Goal: Task Accomplishment & Management: Complete application form

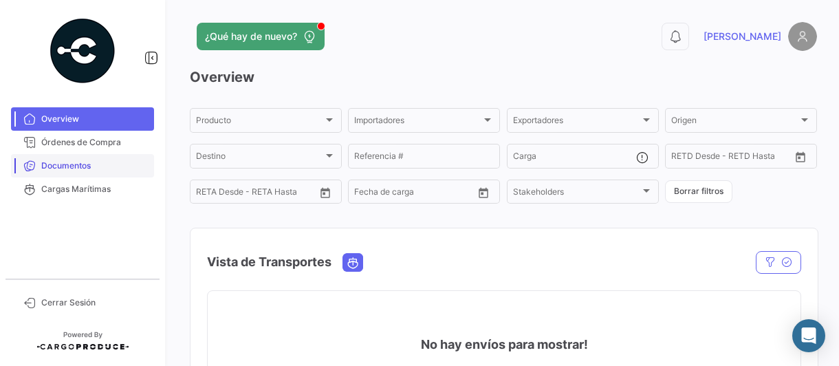
click at [79, 166] on span "Documentos" at bounding box center [94, 166] width 107 height 12
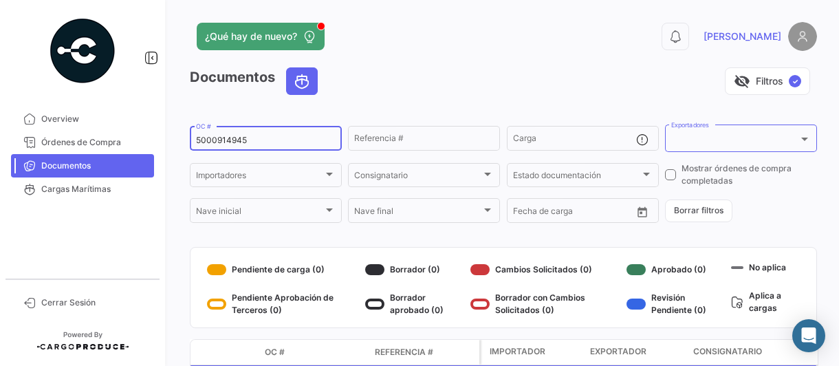
click at [280, 144] on input "5000914945" at bounding box center [266, 140] width 140 height 10
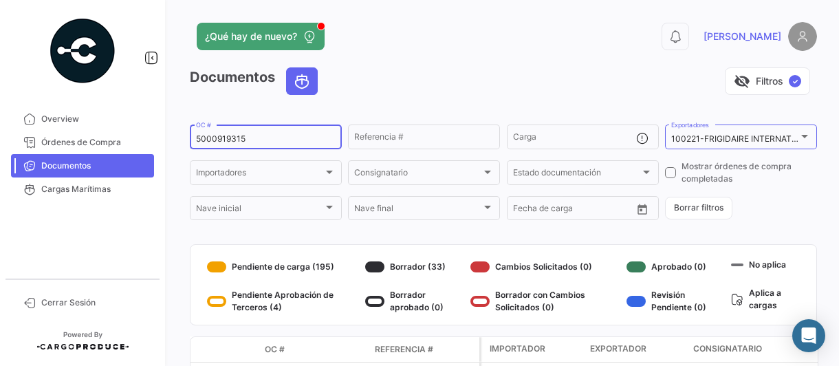
type input "5000919315"
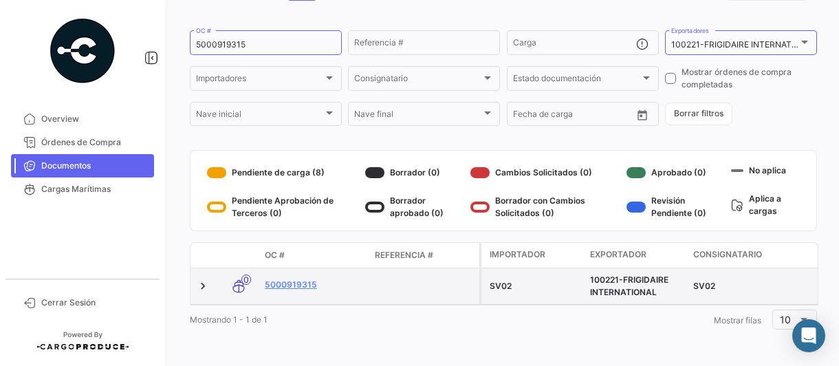
drag, startPoint x: 308, startPoint y: 274, endPoint x: 362, endPoint y: 292, distance: 56.3
click at [308, 278] on link "5000919315" at bounding box center [314, 284] width 99 height 12
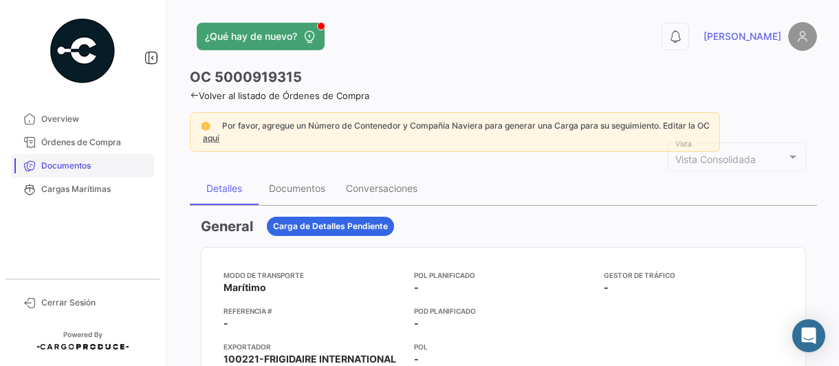
click at [78, 167] on span "Documentos" at bounding box center [94, 166] width 107 height 12
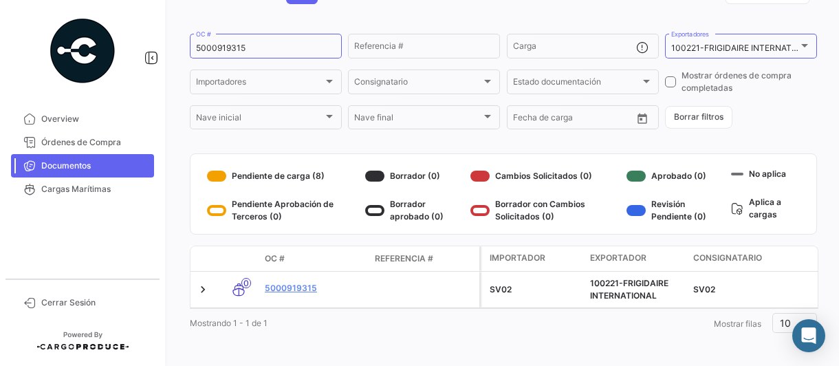
scroll to position [105, 0]
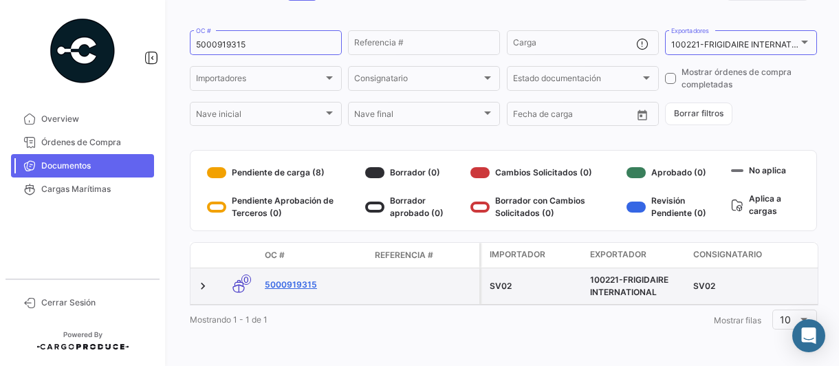
click at [298, 278] on link "5000919315" at bounding box center [314, 284] width 99 height 12
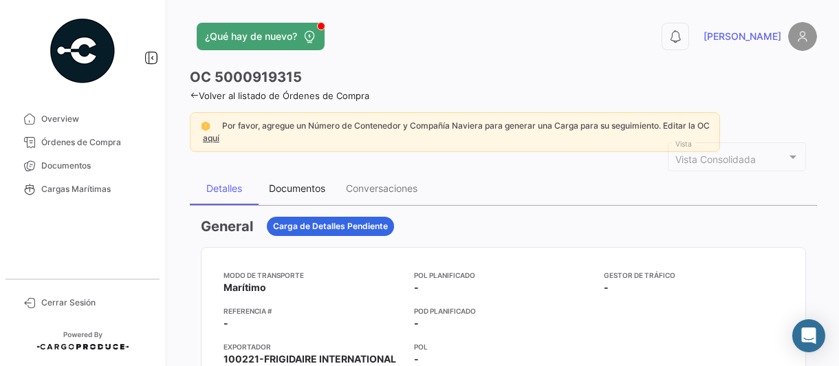
click at [301, 188] on div "Documentos" at bounding box center [297, 188] width 56 height 12
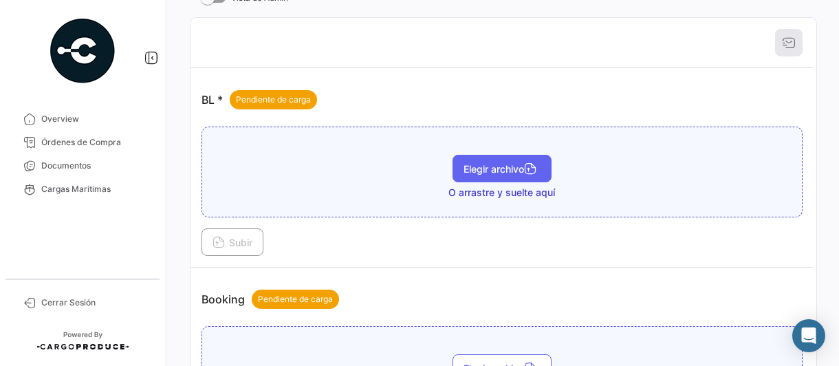
scroll to position [206, 0]
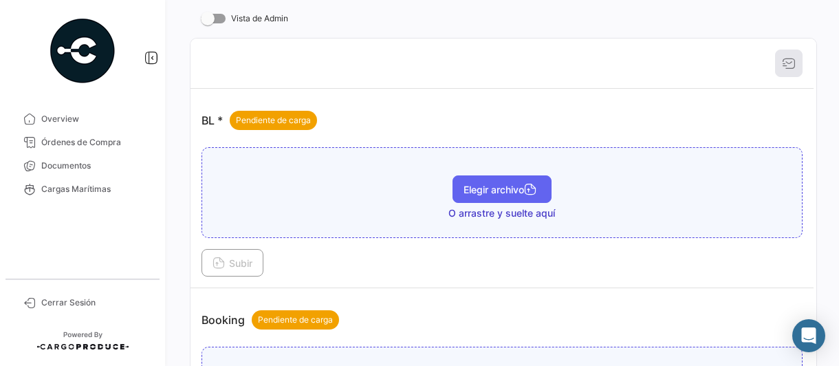
click at [478, 188] on span "Elegir archivo" at bounding box center [501, 190] width 77 height 12
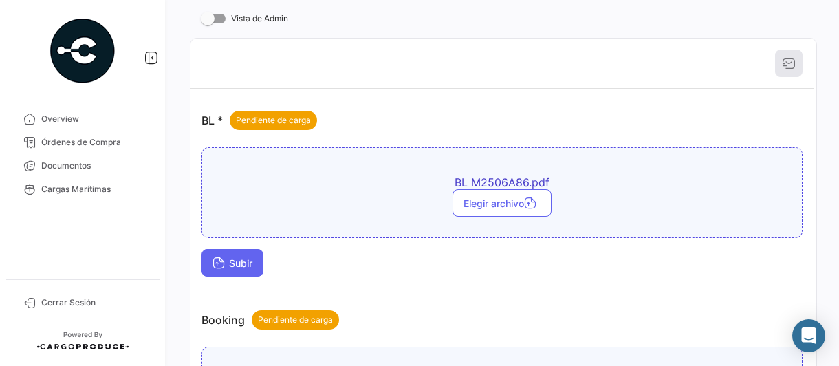
click at [241, 262] on span "Subir" at bounding box center [232, 263] width 40 height 12
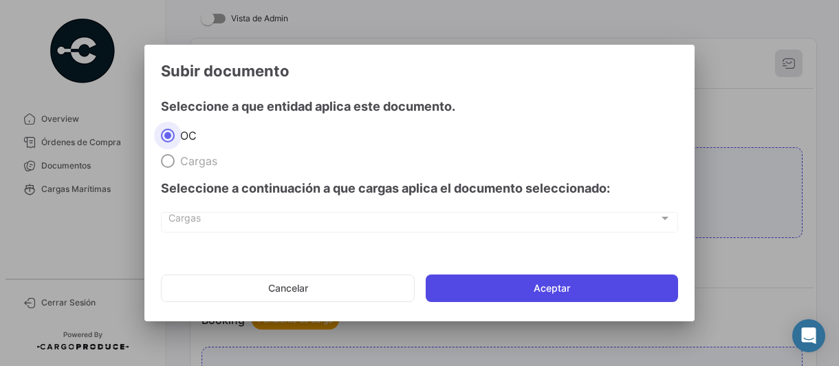
click at [476, 291] on button "Aceptar" at bounding box center [552, 288] width 252 height 28
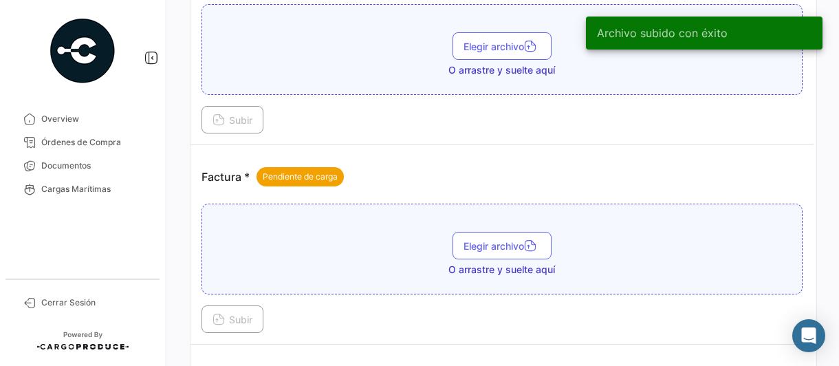
scroll to position [619, 0]
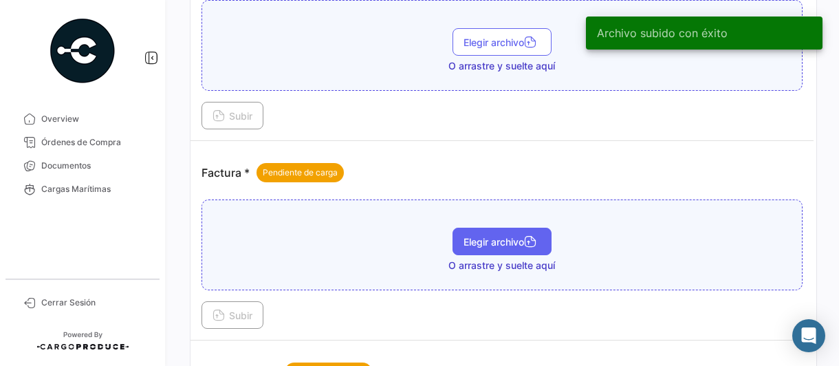
click at [496, 240] on span "Elegir archivo" at bounding box center [501, 242] width 77 height 12
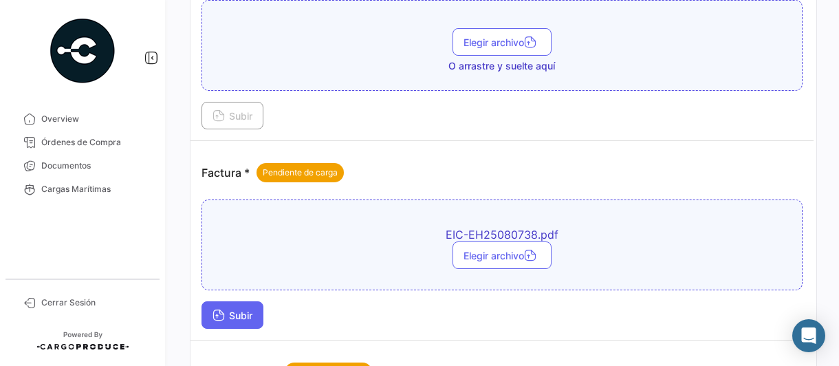
click at [238, 311] on span "Subir" at bounding box center [232, 315] width 40 height 12
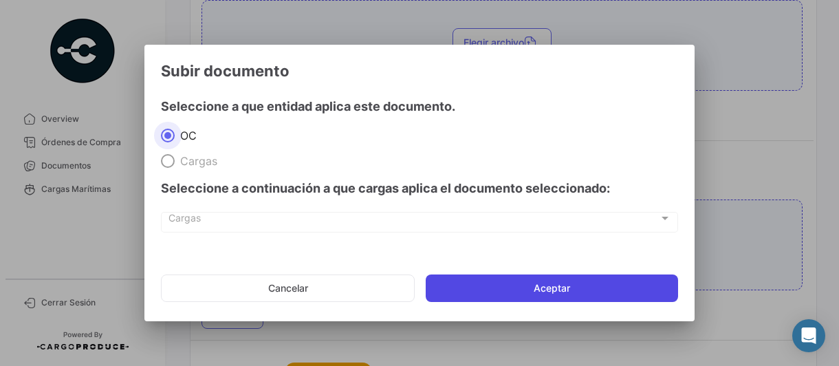
click at [474, 289] on button "Aceptar" at bounding box center [552, 288] width 252 height 28
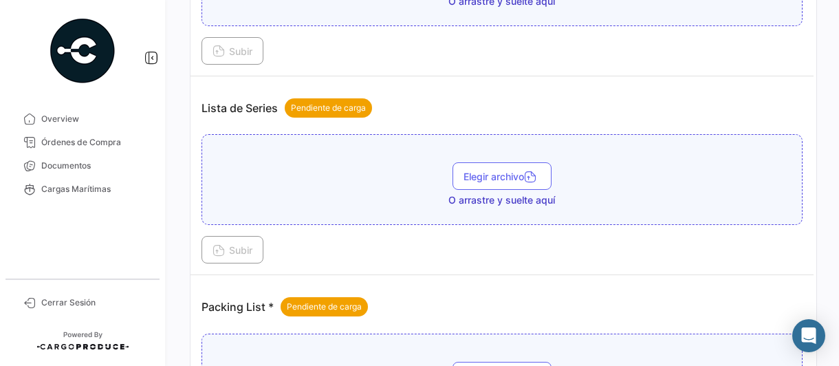
scroll to position [963, 0]
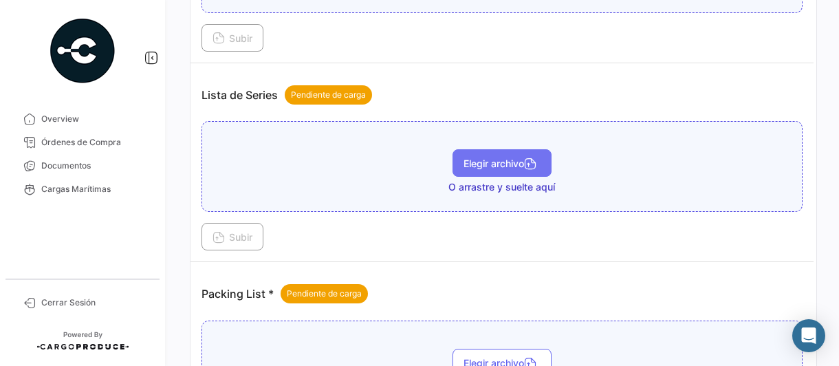
click at [520, 161] on button "Elegir archivo" at bounding box center [501, 163] width 99 height 28
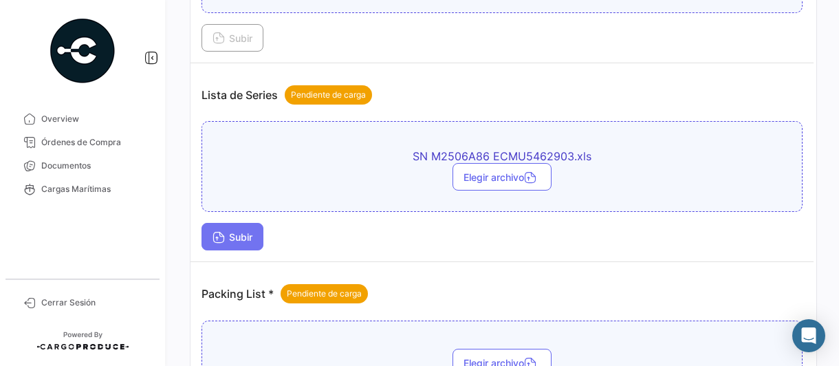
click at [252, 233] on span "Subir" at bounding box center [232, 237] width 40 height 12
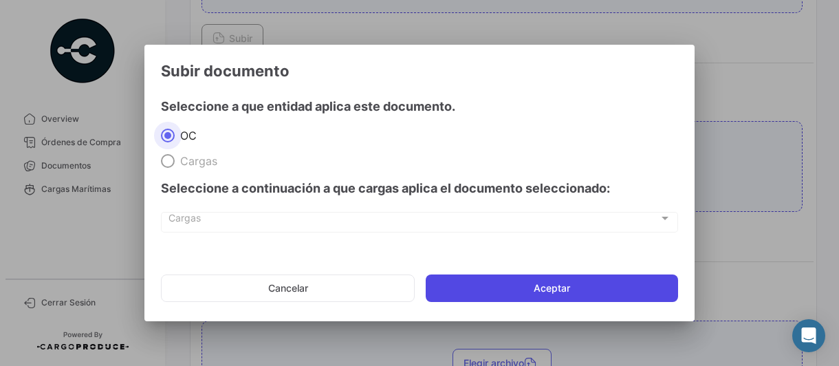
click at [525, 285] on button "Aceptar" at bounding box center [552, 288] width 252 height 28
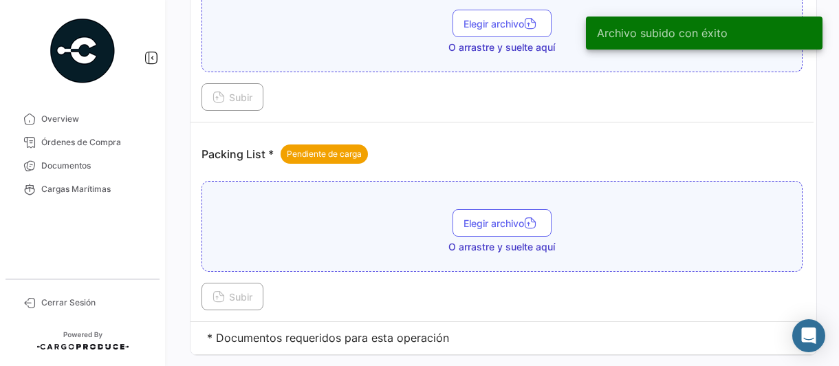
scroll to position [1200, 0]
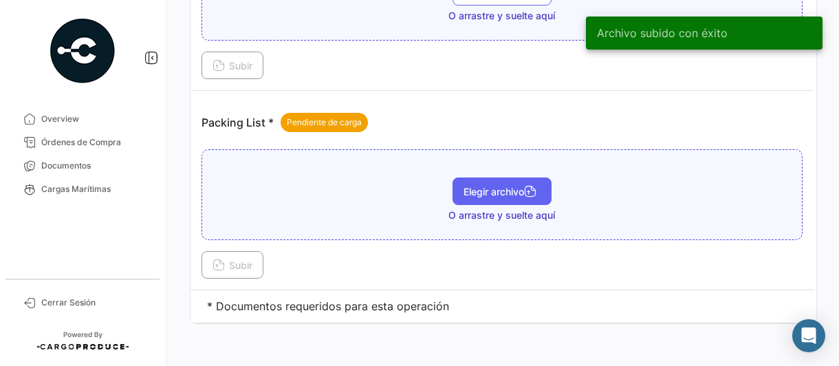
click at [507, 186] on span "Elegir archivo" at bounding box center [501, 192] width 77 height 12
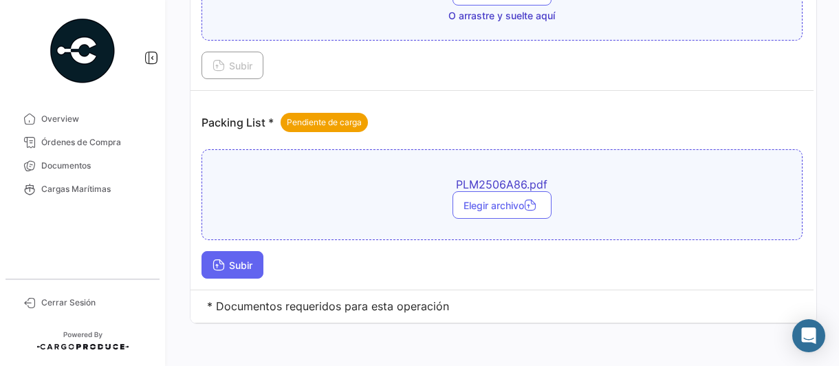
click at [234, 259] on span "Subir" at bounding box center [232, 265] width 40 height 12
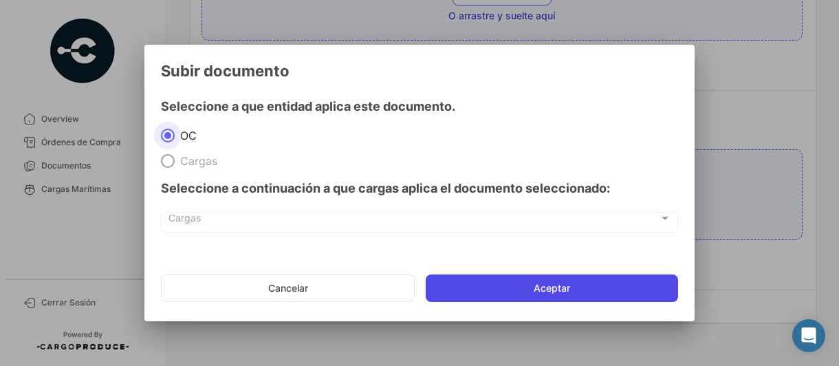
click at [476, 283] on button "Aceptar" at bounding box center [552, 288] width 252 height 28
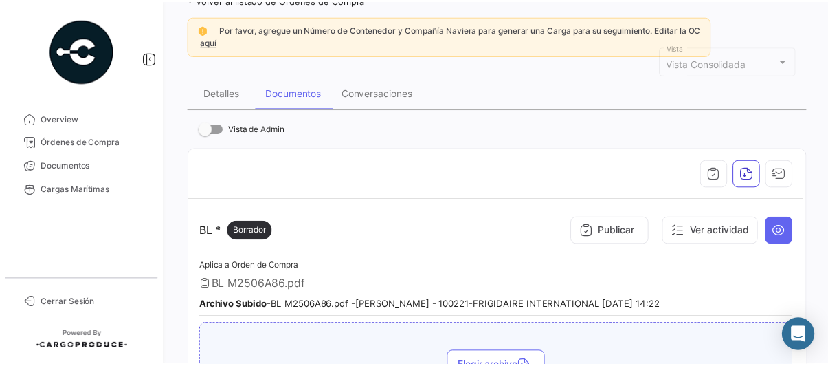
scroll to position [0, 0]
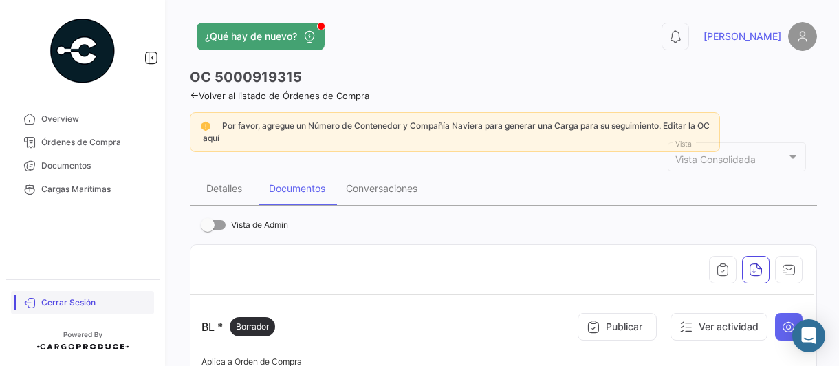
click at [78, 305] on span "Cerrar Sesión" at bounding box center [94, 302] width 107 height 12
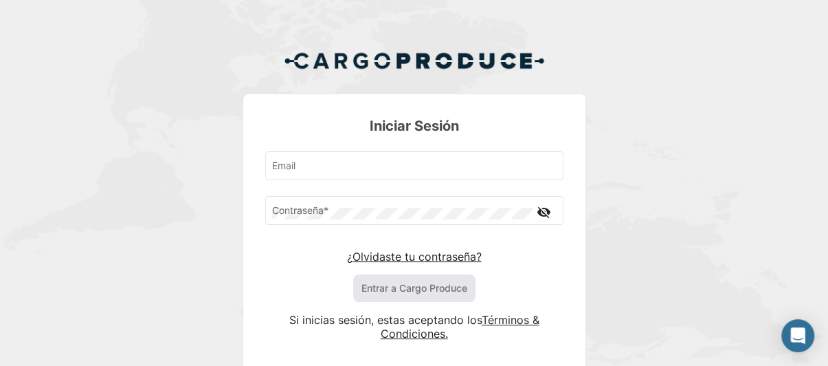
type input "[PERSON_NAME][EMAIL_ADDRESS][PERSON_NAME][DOMAIN_NAME]"
